Goal: Information Seeking & Learning: Learn about a topic

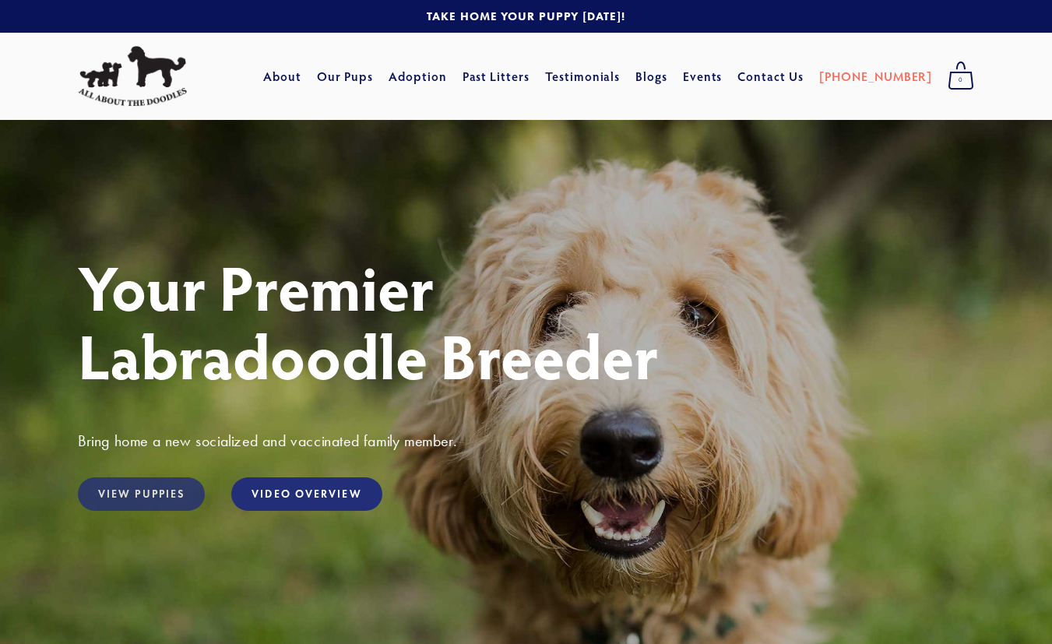
click at [161, 487] on link "View Puppies" at bounding box center [141, 493] width 127 height 33
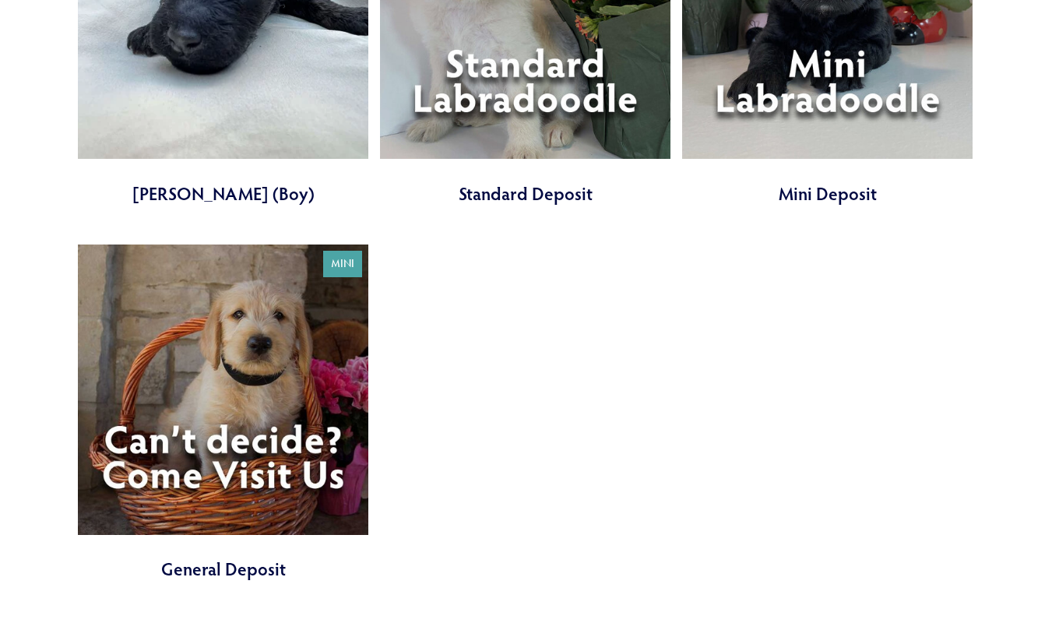
scroll to position [4127, 0]
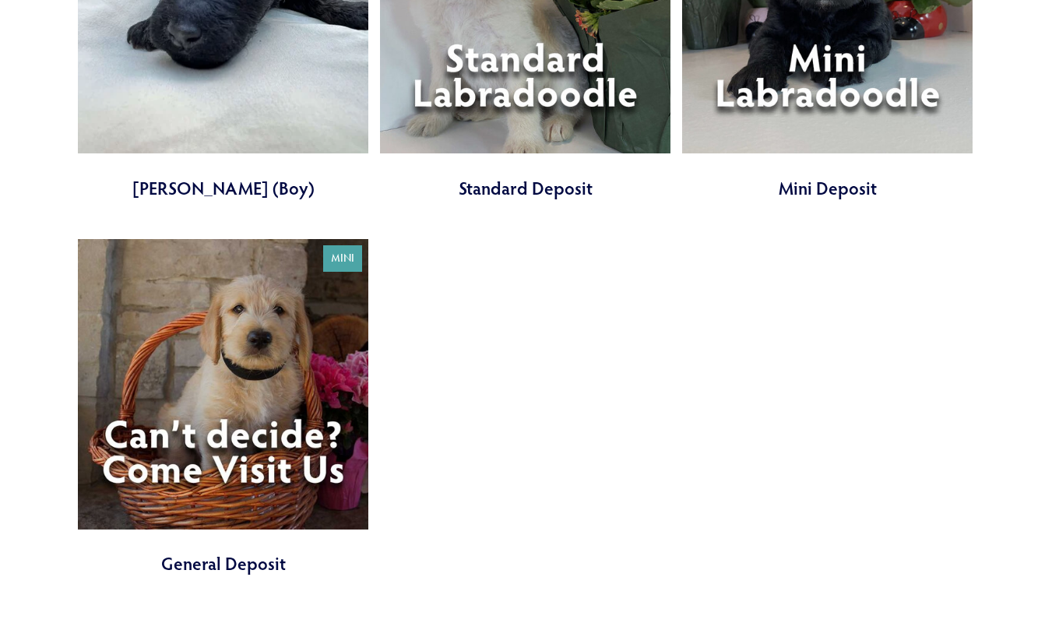
click at [224, 449] on link at bounding box center [223, 407] width 290 height 337
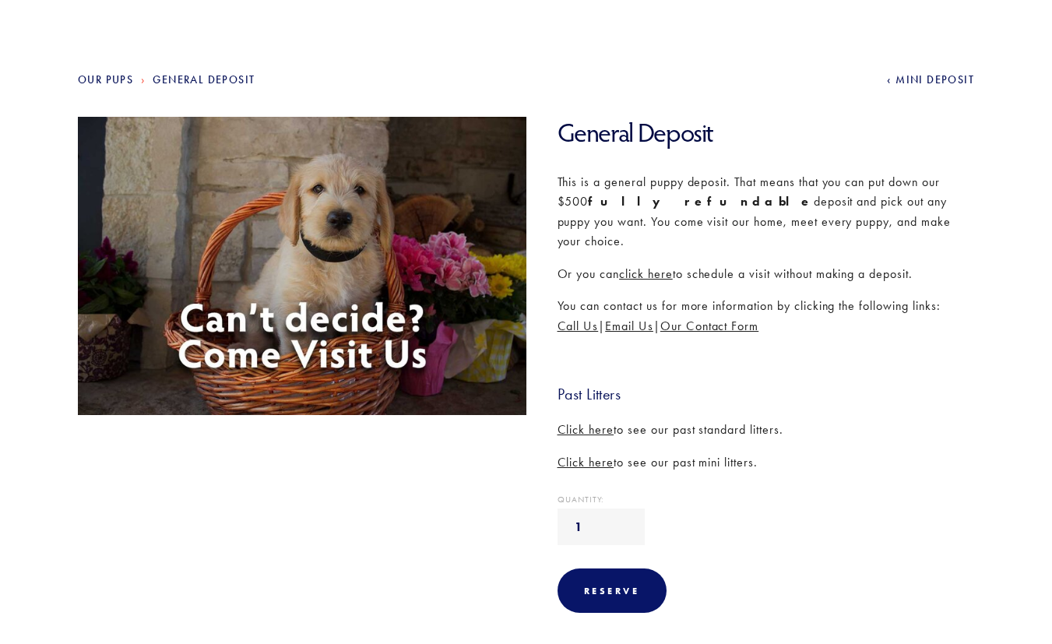
scroll to position [156, 0]
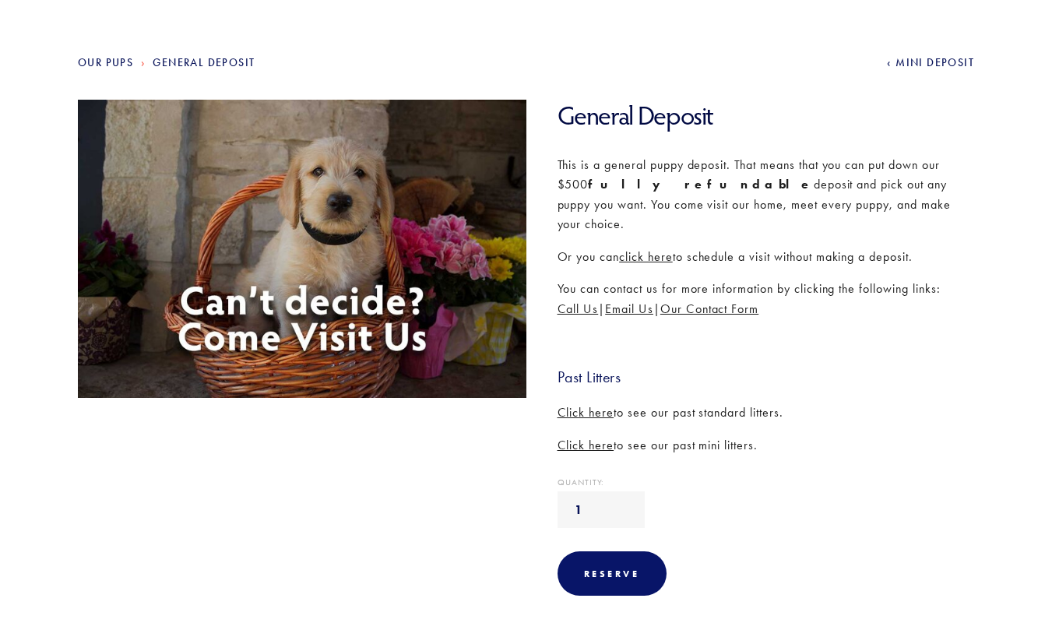
click at [580, 438] on span "Click here" at bounding box center [586, 445] width 57 height 15
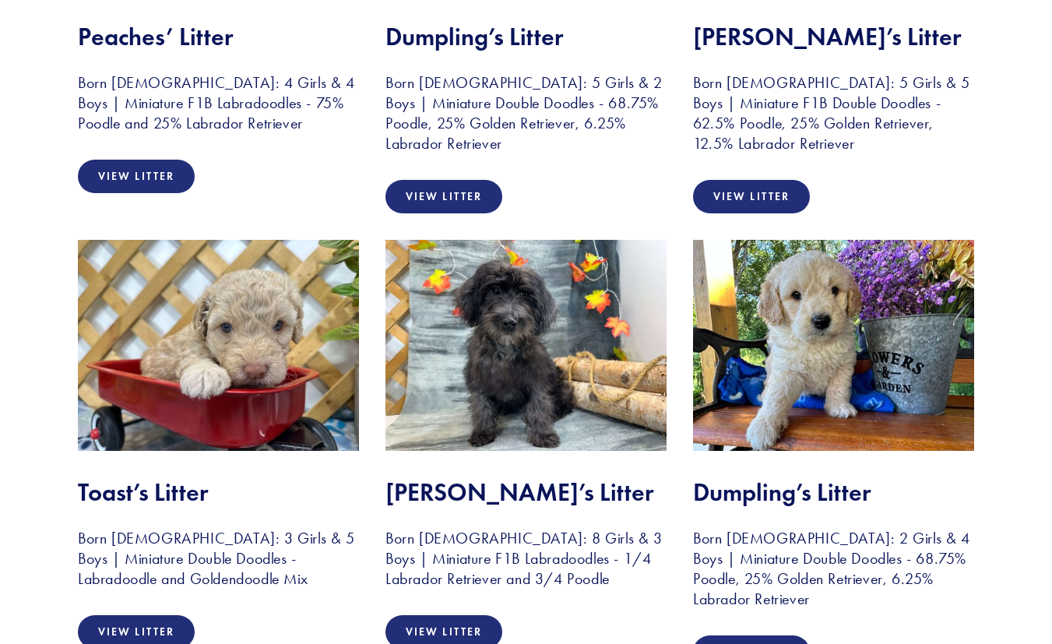
scroll to position [623, 0]
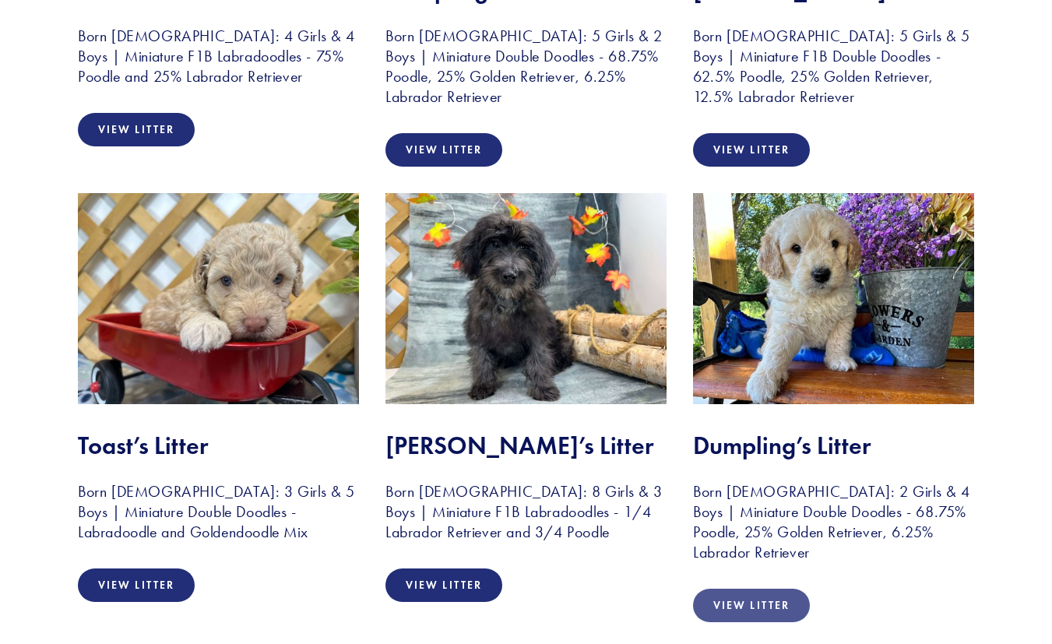
click at [761, 609] on link "View Litter" at bounding box center [751, 605] width 117 height 33
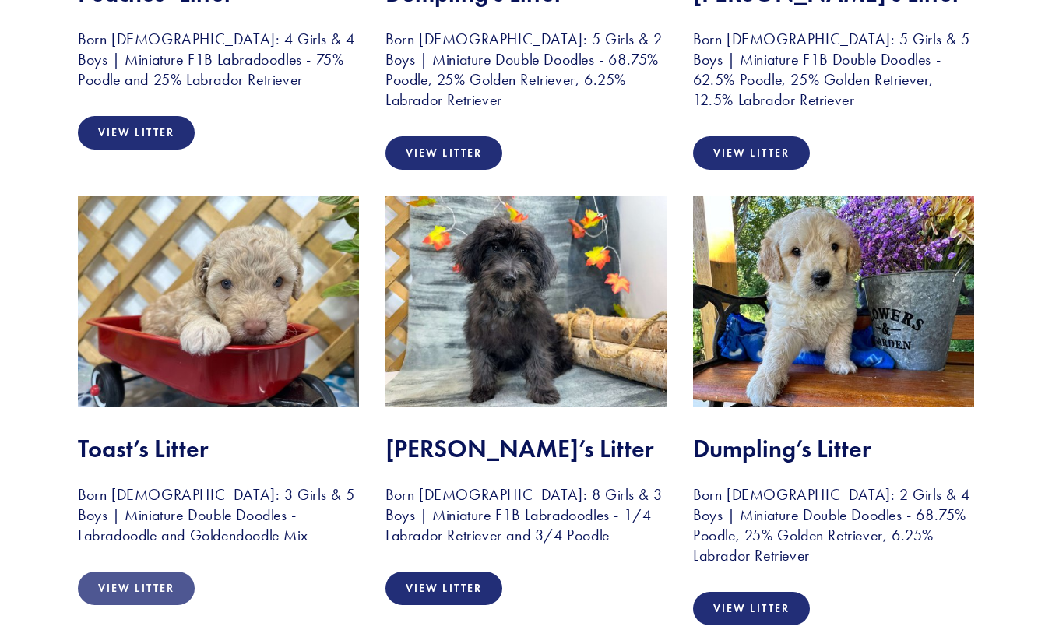
click at [147, 588] on link "View Litter" at bounding box center [136, 588] width 117 height 33
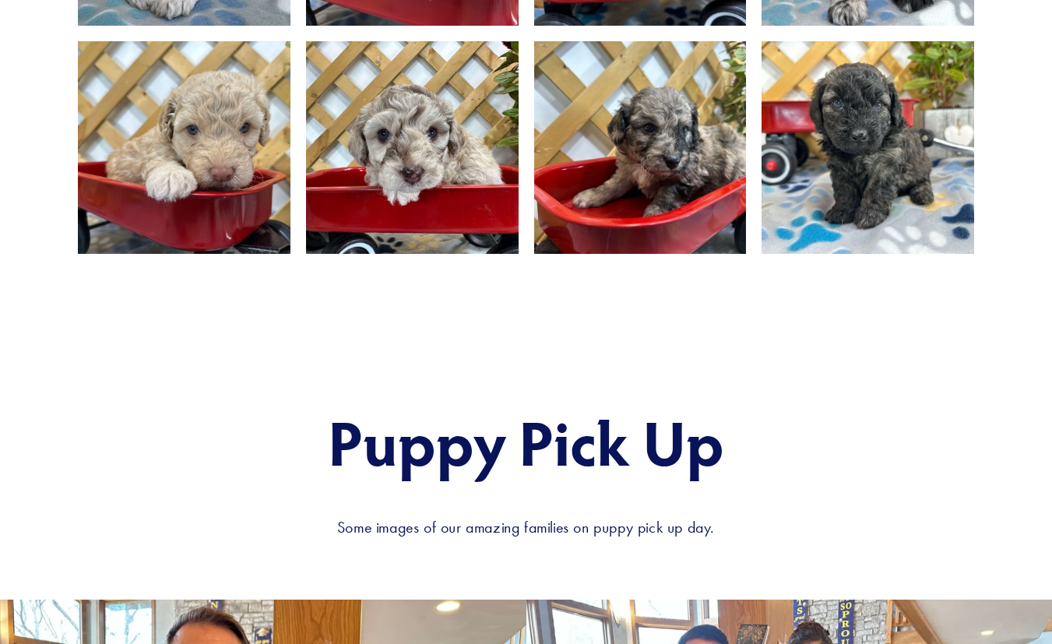
scroll to position [886, 0]
